Goal: Navigation & Orientation: Find specific page/section

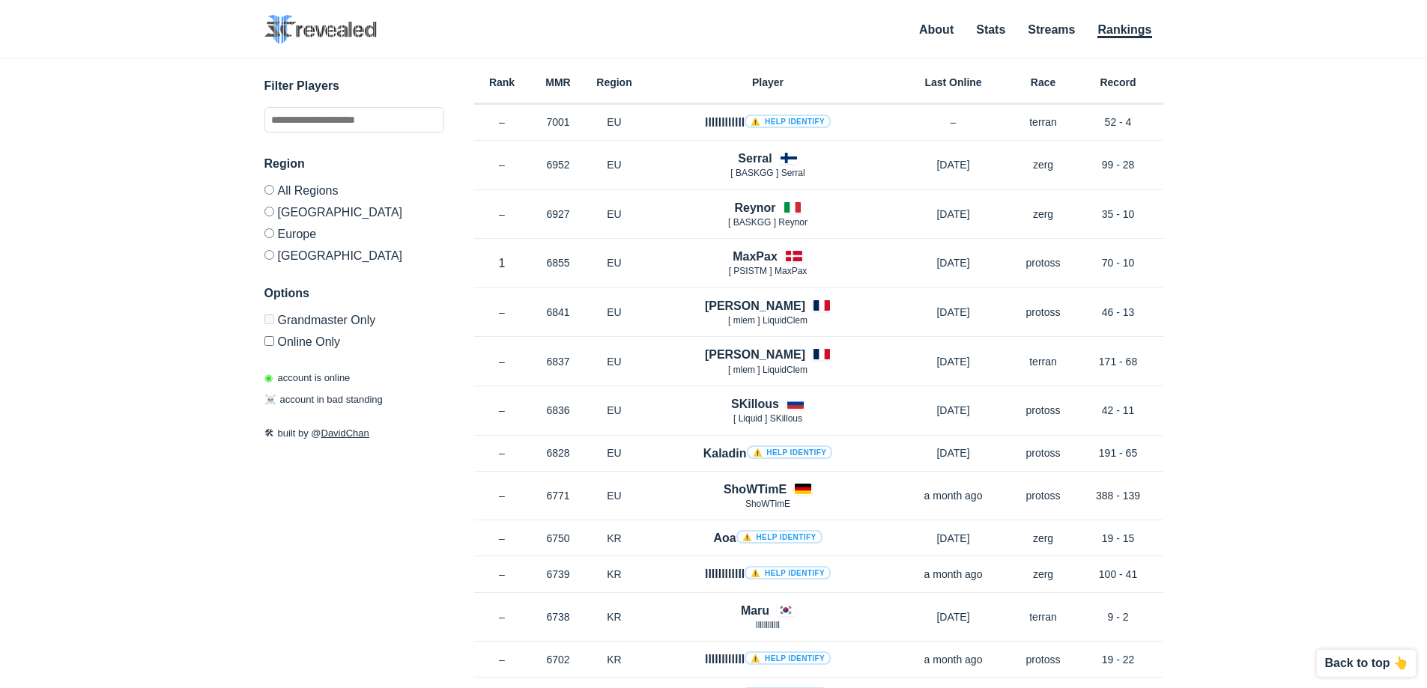
click at [288, 416] on div "Filter Players Region All Regions [GEOGRAPHIC_DATA] [GEOGRAPHIC_DATA] [GEOGRAPH…" at bounding box center [354, 259] width 180 height 364
click at [243, 527] on div "✕ Filter Players Region All Regions [GEOGRAPHIC_DATA] [GEOGRAPHIC_DATA] [GEOGRA…" at bounding box center [713, 354] width 1397 height 593
click at [316, 123] on input "text" at bounding box center [354, 119] width 180 height 25
click at [999, 34] on link "Stats" at bounding box center [990, 30] width 29 height 15
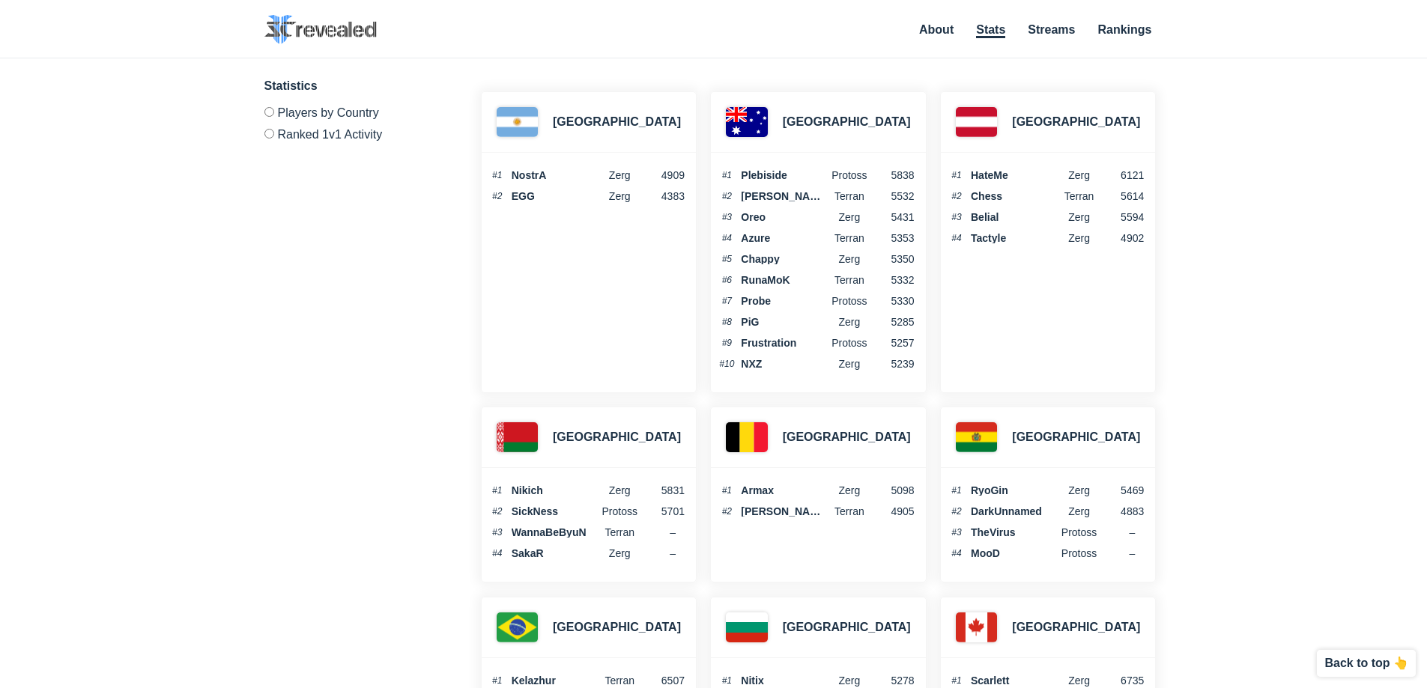
click at [336, 22] on img at bounding box center [320, 29] width 112 height 29
